Goal: Navigation & Orientation: Find specific page/section

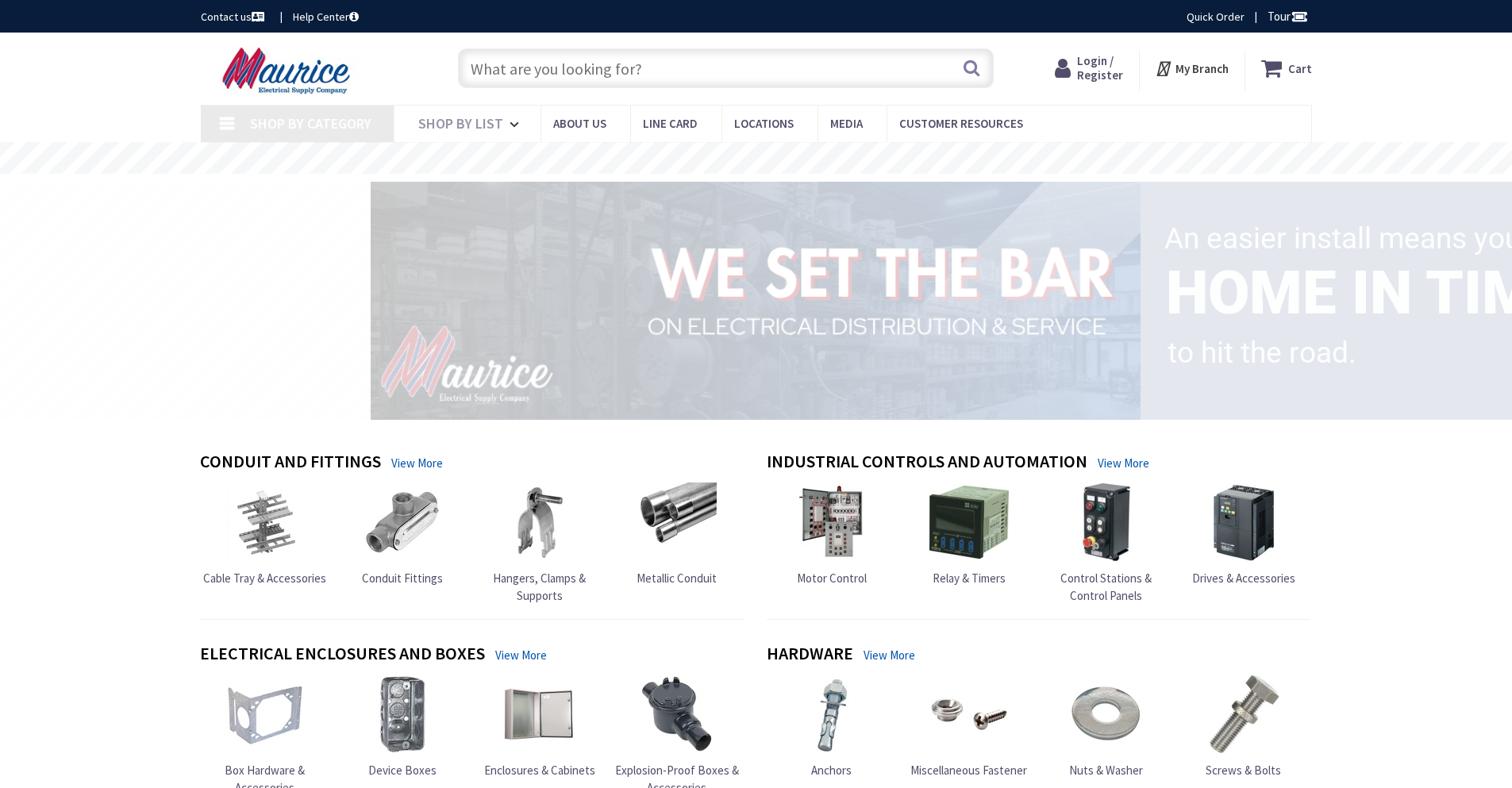
type input "Indian Grass Ct, [GEOGRAPHIC_DATA], [GEOGRAPHIC_DATA], [GEOGRAPHIC_DATA]"
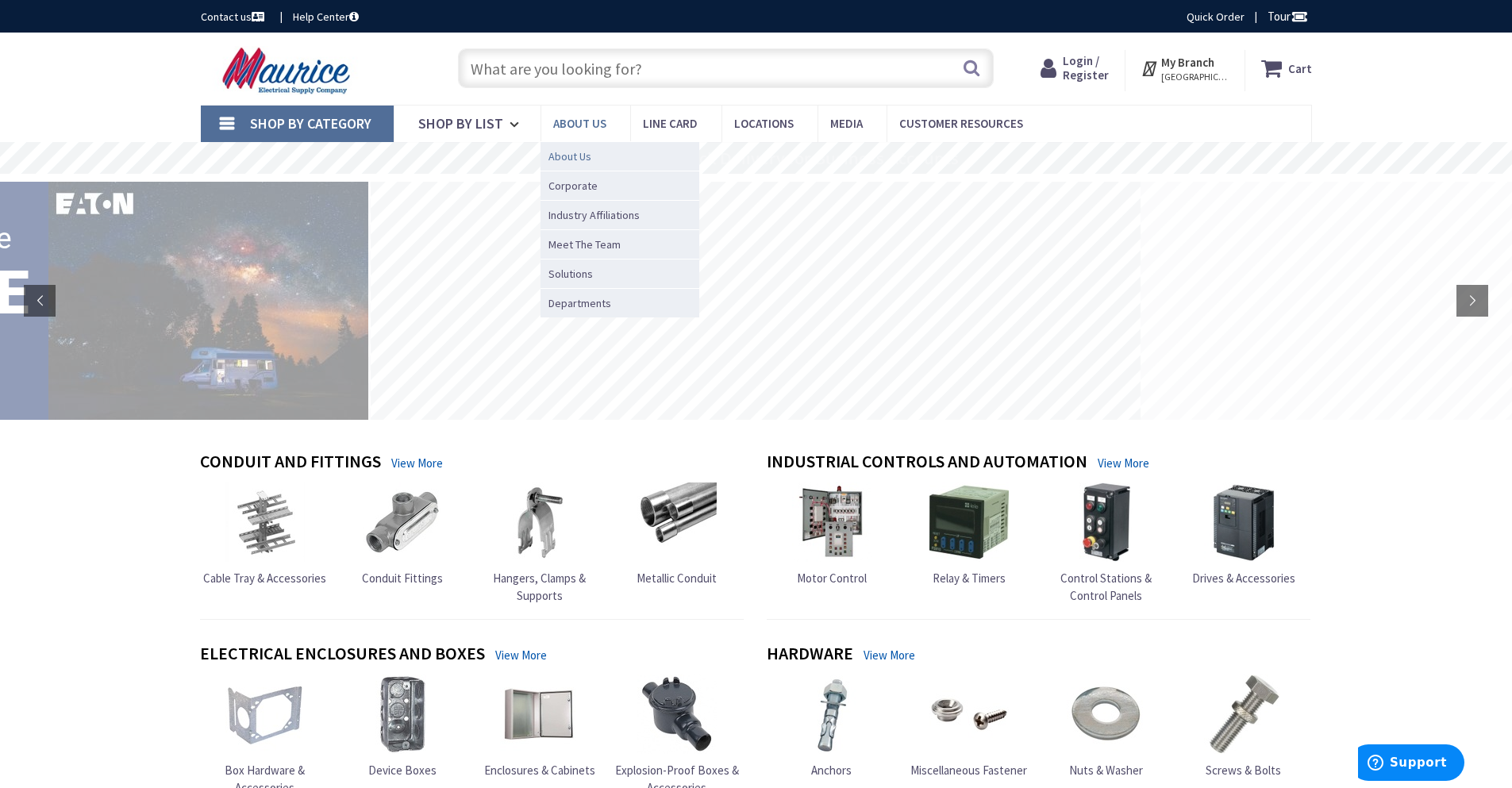
click at [575, 157] on span "About Us" at bounding box center [569, 156] width 43 height 16
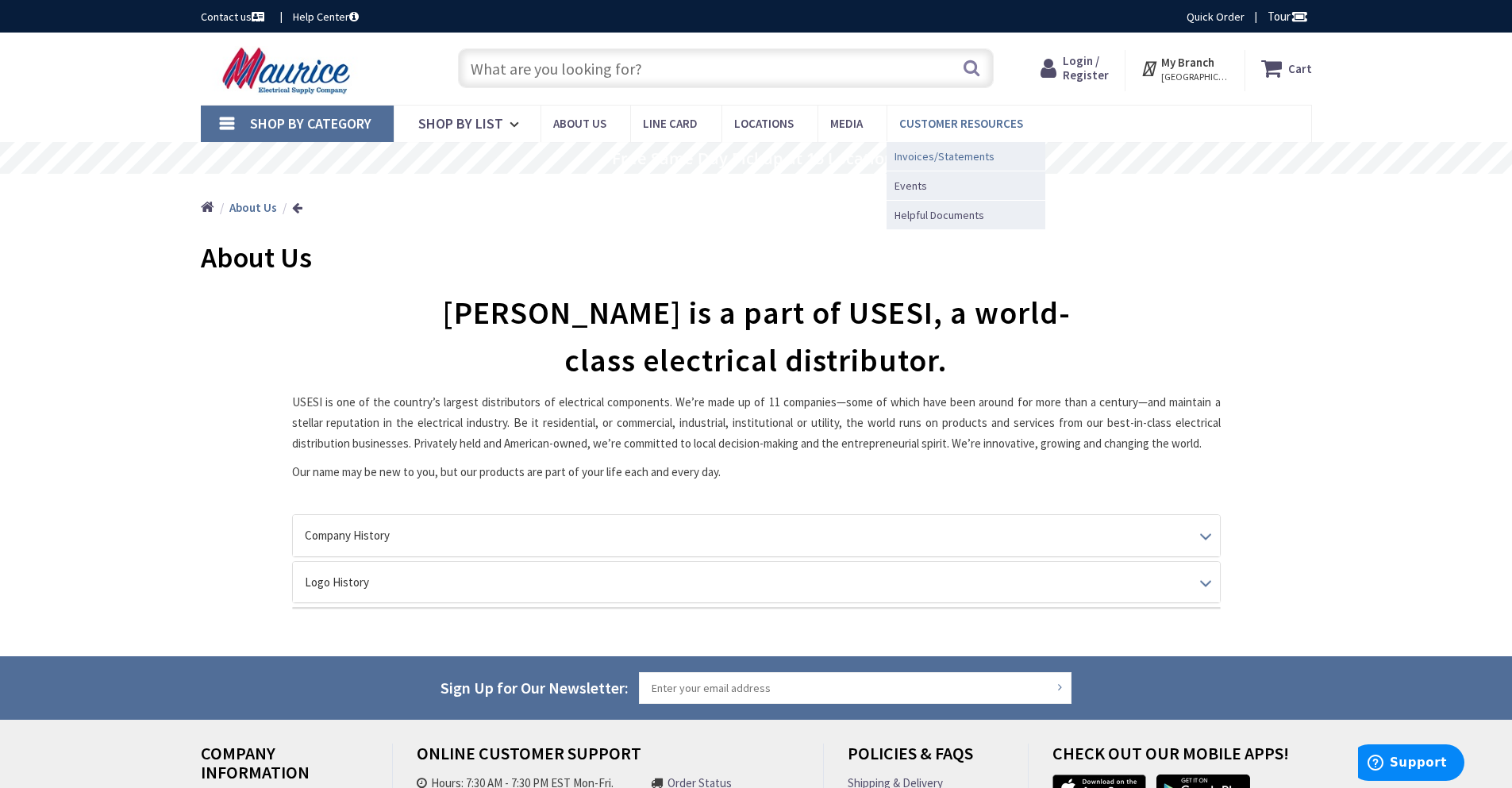
click at [916, 153] on span "Invoices/Statements" at bounding box center [944, 156] width 100 height 16
